Goal: Task Accomplishment & Management: Manage account settings

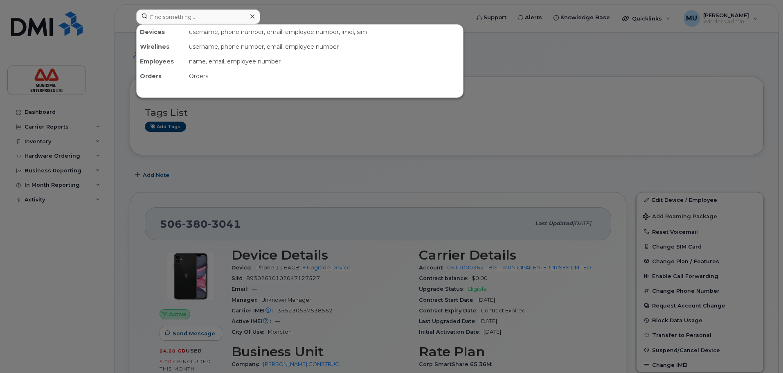
scroll to position [819, 0]
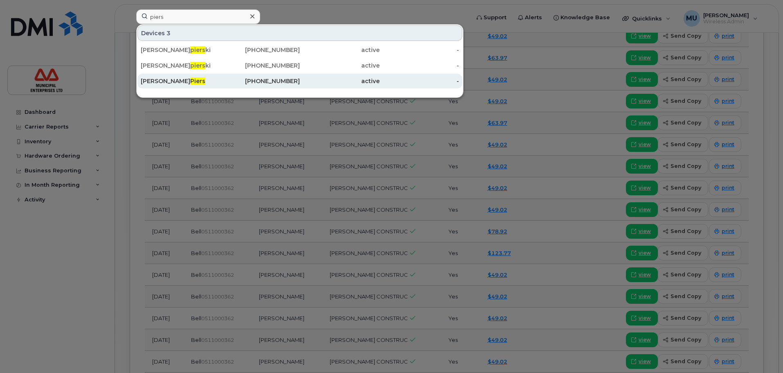
type input "piers"
click at [190, 83] on span "Piers" at bounding box center [197, 80] width 15 height 7
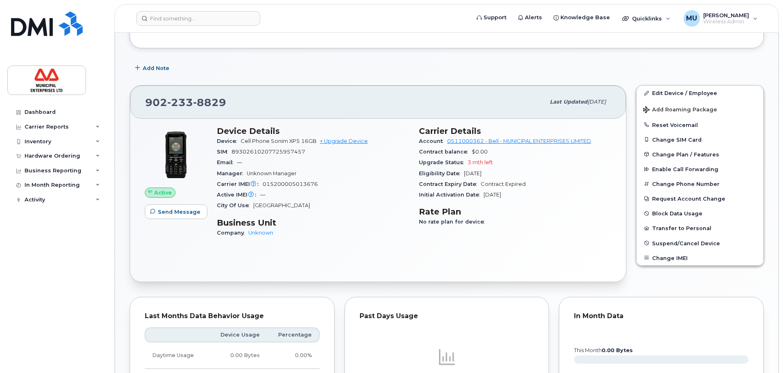
scroll to position [60, 0]
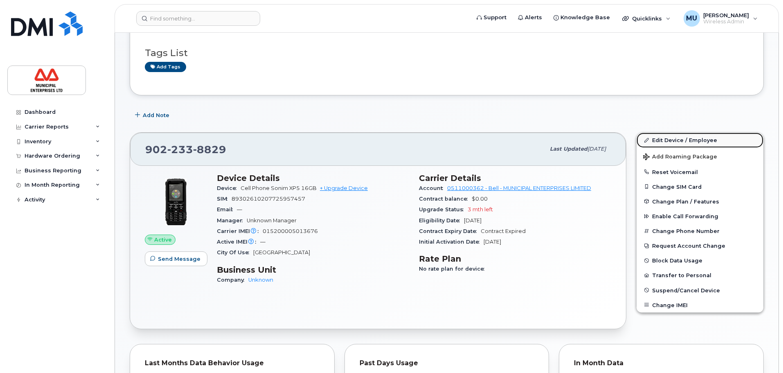
click at [670, 135] on link "Edit Device / Employee" at bounding box center [700, 140] width 127 height 15
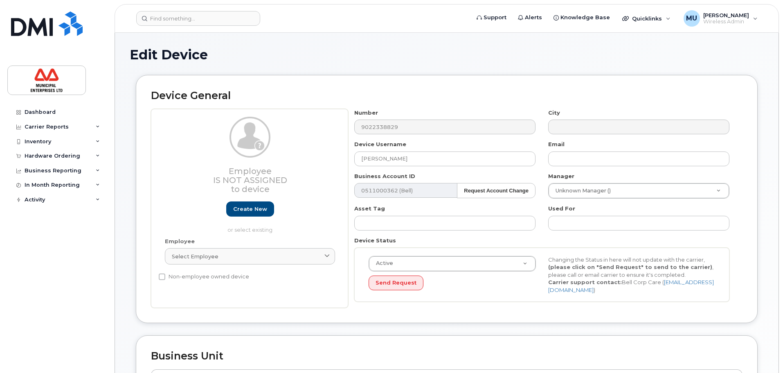
select select "3844586"
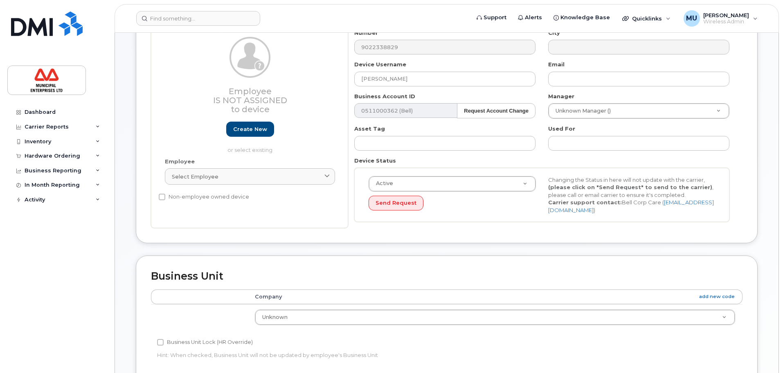
scroll to position [61, 0]
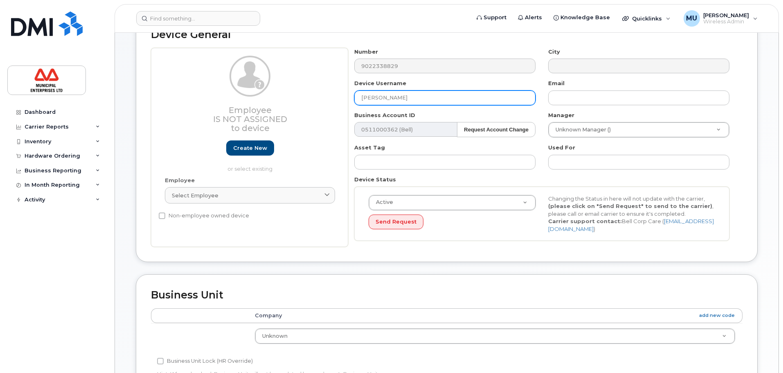
click at [377, 95] on input "Shane Piers" at bounding box center [444, 97] width 181 height 15
type input "Shain Piers"
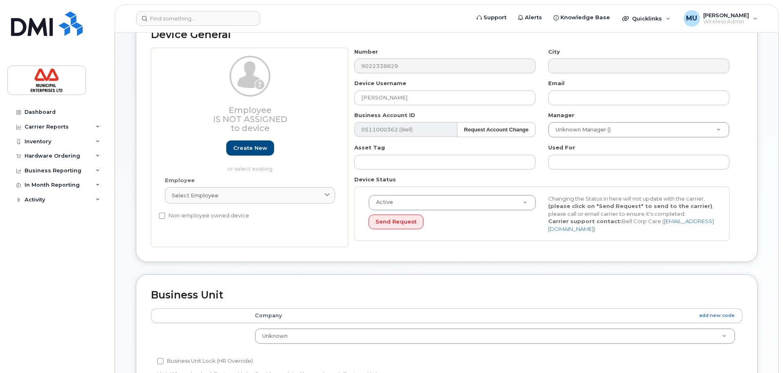
click at [540, 271] on div "Device General Employee Is not assigned to device Create new or select existing…" at bounding box center [447, 144] width 634 height 260
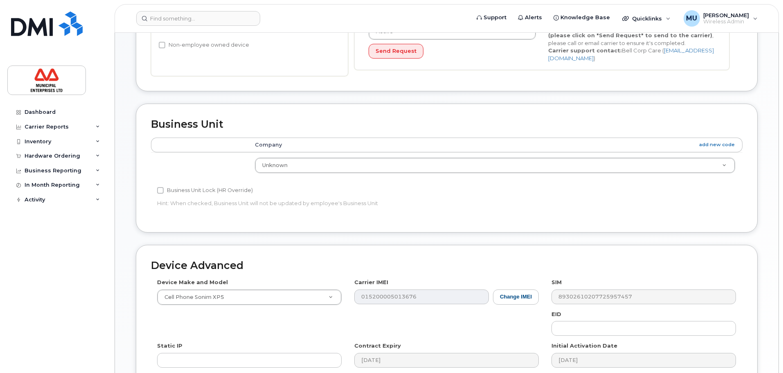
scroll to position [347, 0]
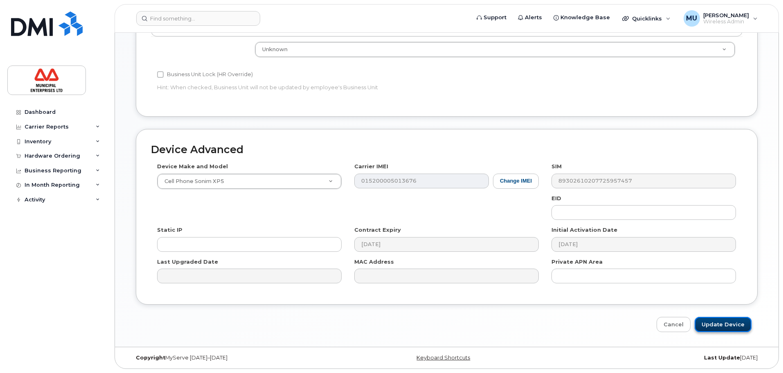
click at [726, 326] on input "Update Device" at bounding box center [723, 324] width 57 height 15
type input "Saving..."
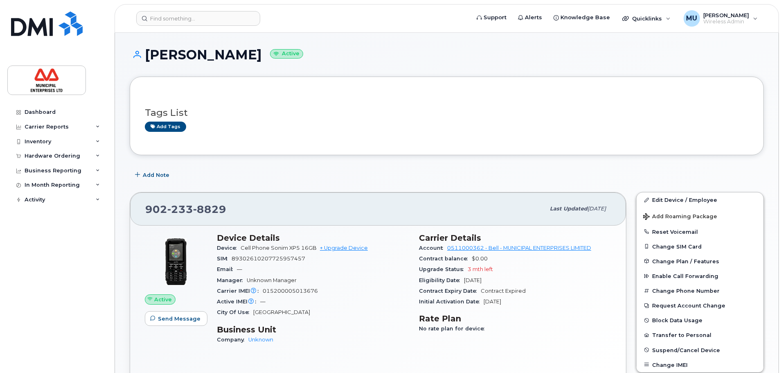
click at [304, 248] on span "Cell Phone Sonim XP5 16GB" at bounding box center [279, 248] width 76 height 6
